Goal: Task Accomplishment & Management: Use online tool/utility

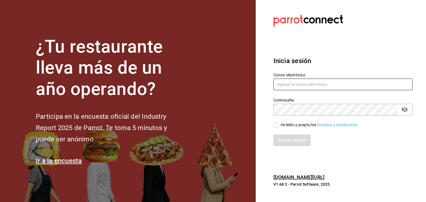
type input "[EMAIL_ADDRESS][DOMAIN_NAME]"
click at [276, 125] on input "He leído y acepto los Términos y condiciones." at bounding box center [275, 125] width 5 height 5
checkbox input "true"
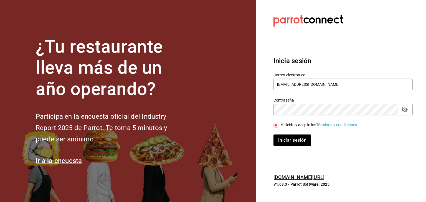
drag, startPoint x: 289, startPoint y: 138, endPoint x: 297, endPoint y: 134, distance: 8.4
click at [290, 138] on button "Iniciar sesión" at bounding box center [292, 141] width 38 height 12
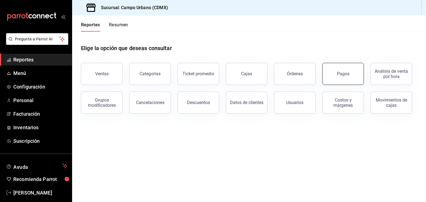
click at [348, 77] on button "Pagos" at bounding box center [343, 74] width 42 height 22
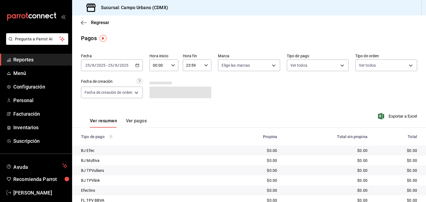
click at [138, 65] on icon "button" at bounding box center [137, 65] width 4 height 4
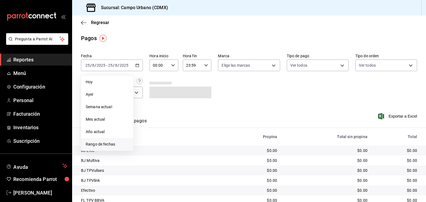
click at [113, 144] on span "Rango de fechas" at bounding box center [107, 145] width 43 height 6
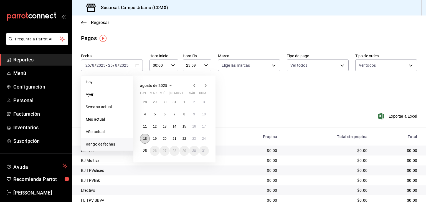
click at [143, 139] on button "18" at bounding box center [145, 139] width 10 height 10
click at [206, 140] on button "24" at bounding box center [204, 139] width 10 height 10
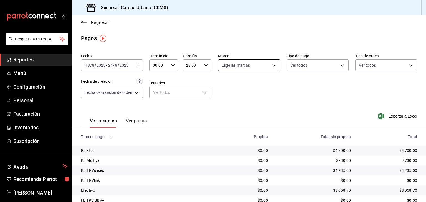
click at [271, 65] on body "Pregunta a Parrot AI Reportes Menú Configuración Personal Facturación Inventari…" at bounding box center [213, 101] width 426 height 202
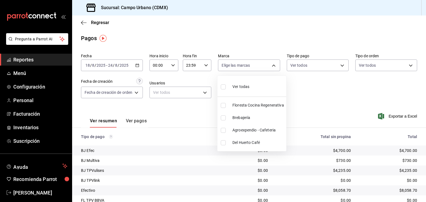
click at [224, 128] on li "Agroexpendio - Cafeteria" at bounding box center [251, 130] width 69 height 12
type input "3940b3c9-d4d6-48c3-8756-46d8d5e51d0c"
checkbox input "true"
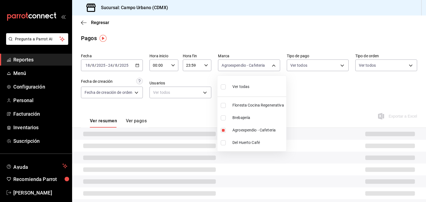
click at [223, 143] on input "checkbox" at bounding box center [223, 143] width 5 height 5
checkbox input "true"
type input "3940b3c9-d4d6-48c3-8756-46d8d5e51d0c,42793543-fac9-46e7-ade5-f23a1624aefd"
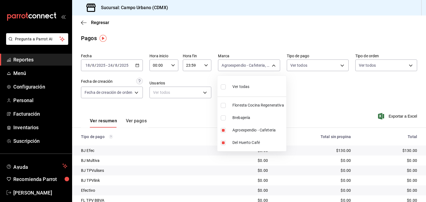
click at [378, 97] on div at bounding box center [213, 101] width 426 height 202
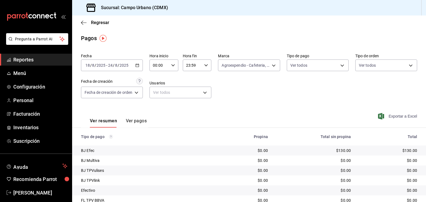
click at [398, 116] on span "Exportar a Excel" at bounding box center [398, 116] width 38 height 7
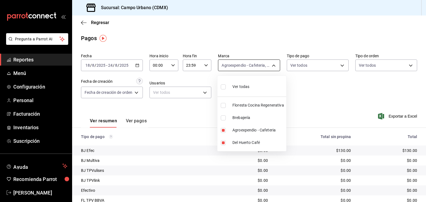
click at [272, 65] on body "Pregunta a Parrot AI Reportes Menú Configuración Personal Facturación Inventari…" at bounding box center [213, 101] width 426 height 202
click at [224, 105] on input "checkbox" at bounding box center [223, 105] width 5 height 5
checkbox input "true"
type input "3940b3c9-d4d6-48c3-8756-46d8d5e51d0c,42793543-fac9-46e7-ade5-f23a1624aefd,f2e5b…"
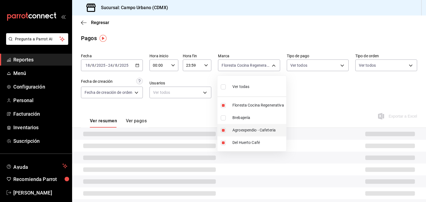
click at [223, 131] on input "checkbox" at bounding box center [223, 130] width 5 height 5
checkbox input "false"
type input "42793543-fac9-46e7-ade5-f23a1624aefd,f2e5bddf-476e-49d4-87ae-66ec6013e618"
click at [224, 143] on input "checkbox" at bounding box center [223, 143] width 5 height 5
checkbox input "false"
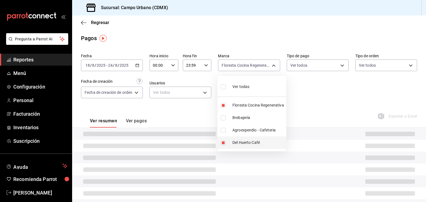
type input "f2e5bddf-476e-49d4-87ae-66ec6013e618"
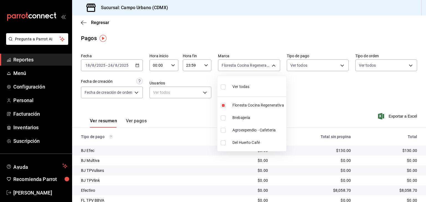
click at [336, 96] on div at bounding box center [213, 101] width 426 height 202
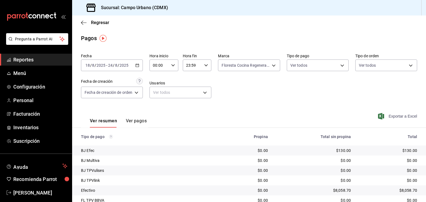
click at [394, 118] on span "Exportar a Excel" at bounding box center [398, 116] width 38 height 7
drag, startPoint x: 32, startPoint y: 194, endPoint x: 72, endPoint y: 182, distance: 42.3
click at [32, 194] on span "Grecia Hernández" at bounding box center [40, 192] width 54 height 7
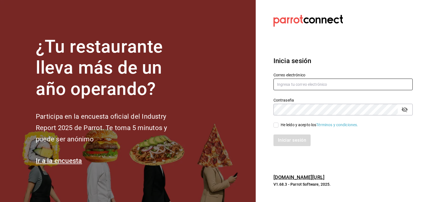
type input "[EMAIL_ADDRESS][DOMAIN_NAME]"
